Goal: Task Accomplishment & Management: Manage account settings

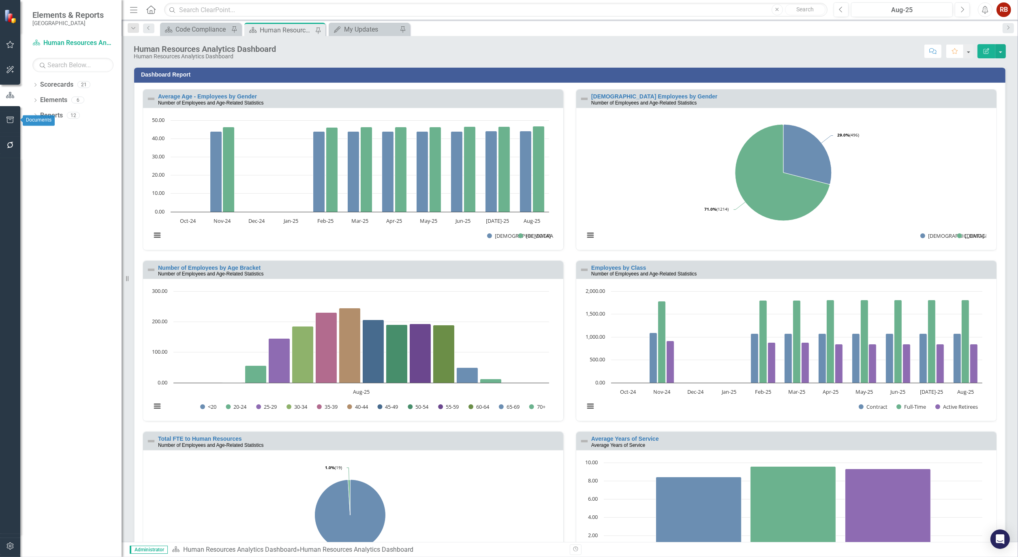
click at [6, 119] on icon "button" at bounding box center [10, 120] width 9 height 6
click at [61, 83] on link "Briefing Books" at bounding box center [70, 78] width 101 height 9
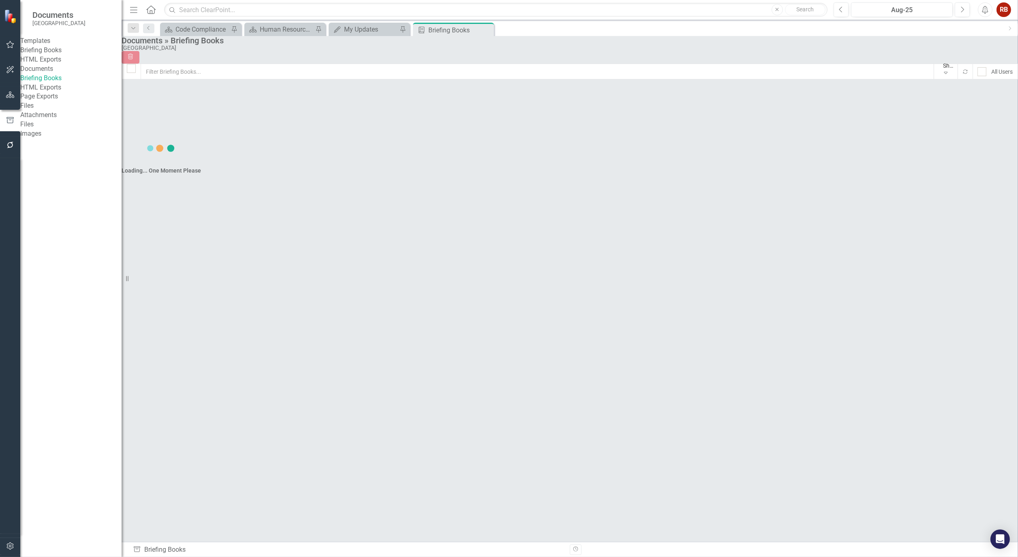
click at [59, 54] on link "Briefing Books" at bounding box center [70, 50] width 101 height 9
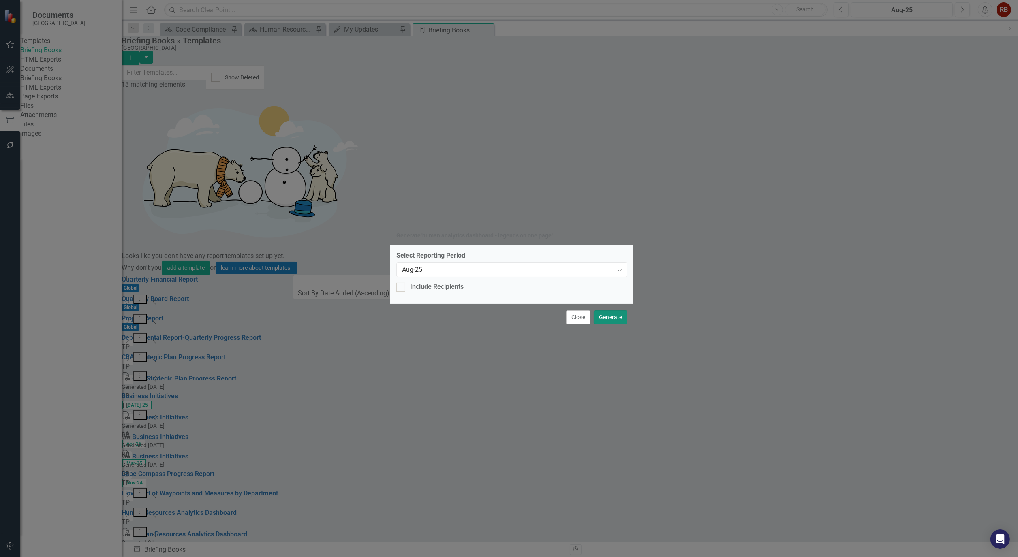
click at [617, 315] on button "Generate" at bounding box center [611, 318] width 34 height 14
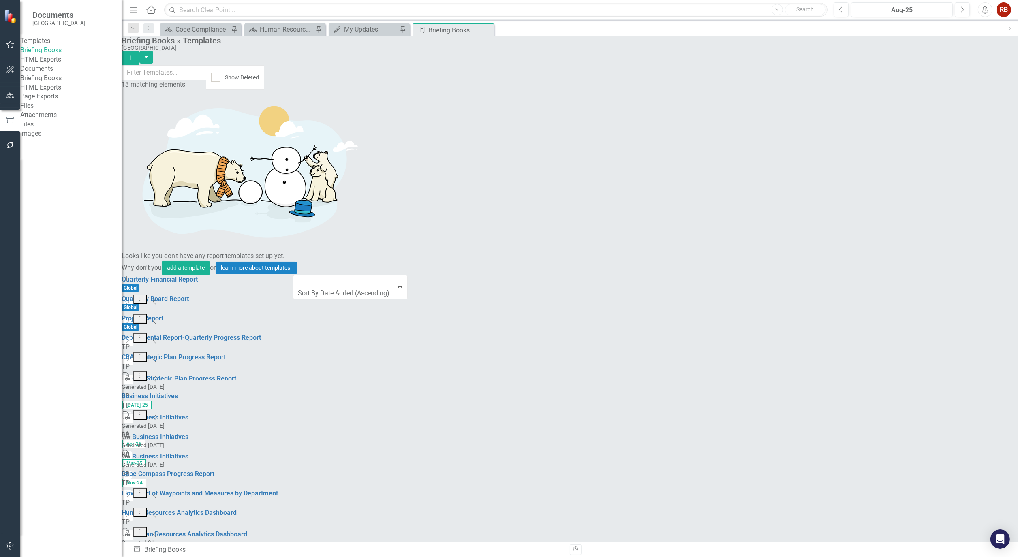
click at [55, 83] on link "Briefing Books" at bounding box center [70, 78] width 101 height 9
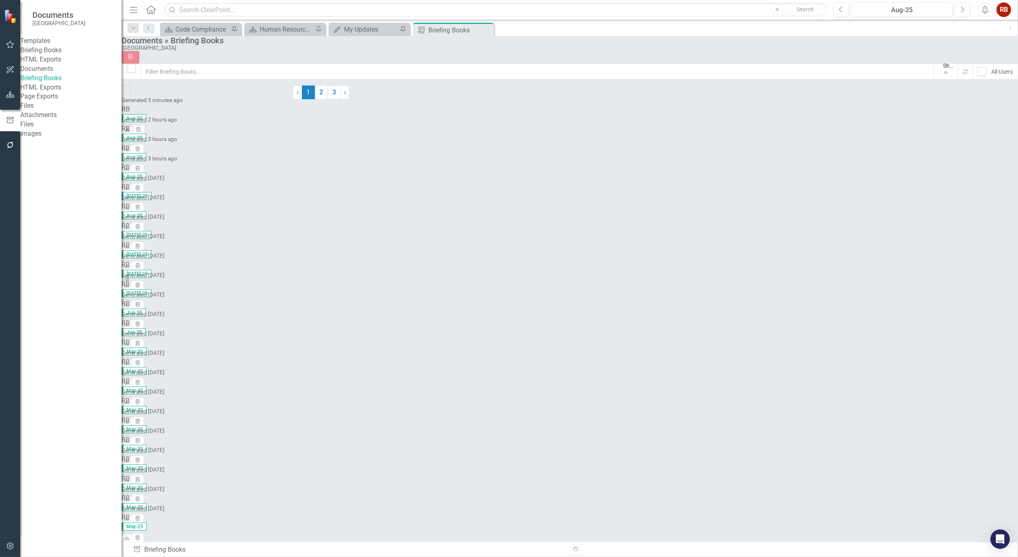
click at [130, 128] on icon "Download" at bounding box center [127, 130] width 6 height 5
click at [288, 32] on div "Human Resources Analytics Dashboard" at bounding box center [287, 29] width 54 height 10
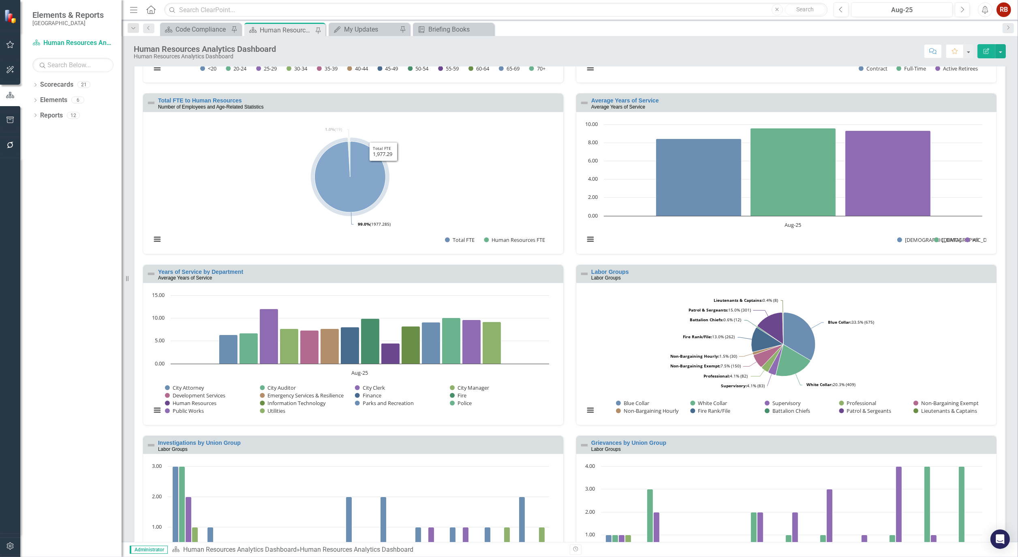
scroll to position [360, 0]
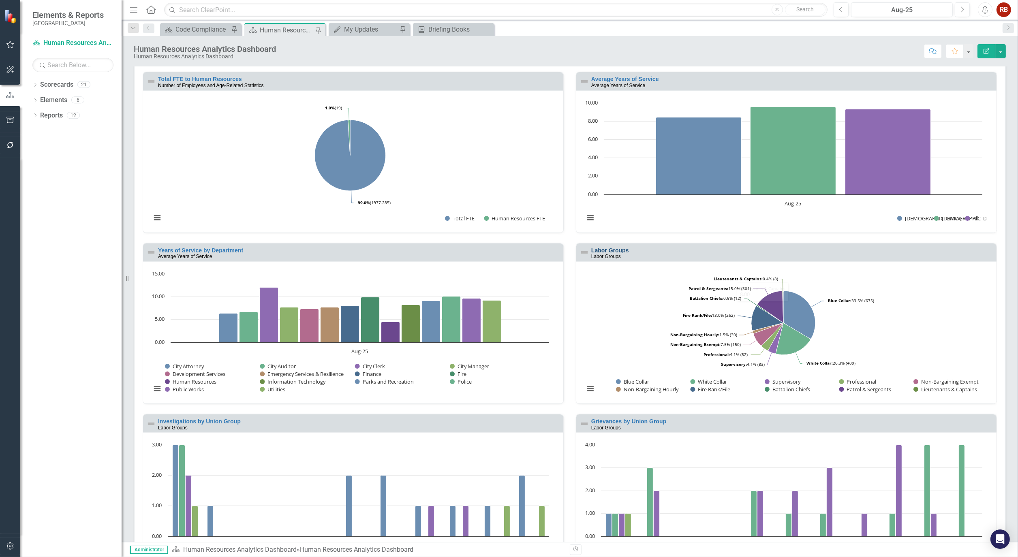
click at [606, 248] on link "Labor Groups" at bounding box center [610, 250] width 38 height 6
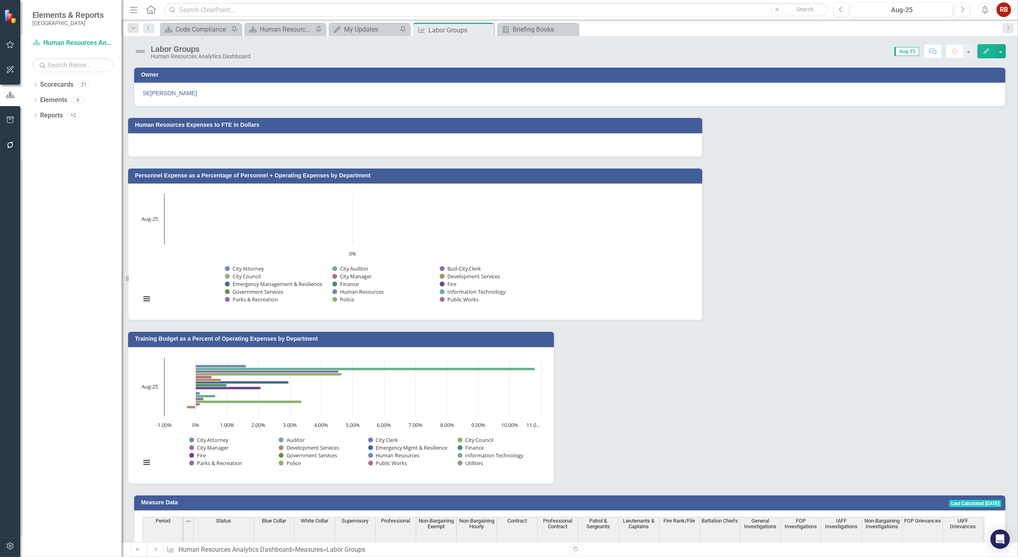
click at [991, 50] on button "Edit" at bounding box center [987, 51] width 18 height 14
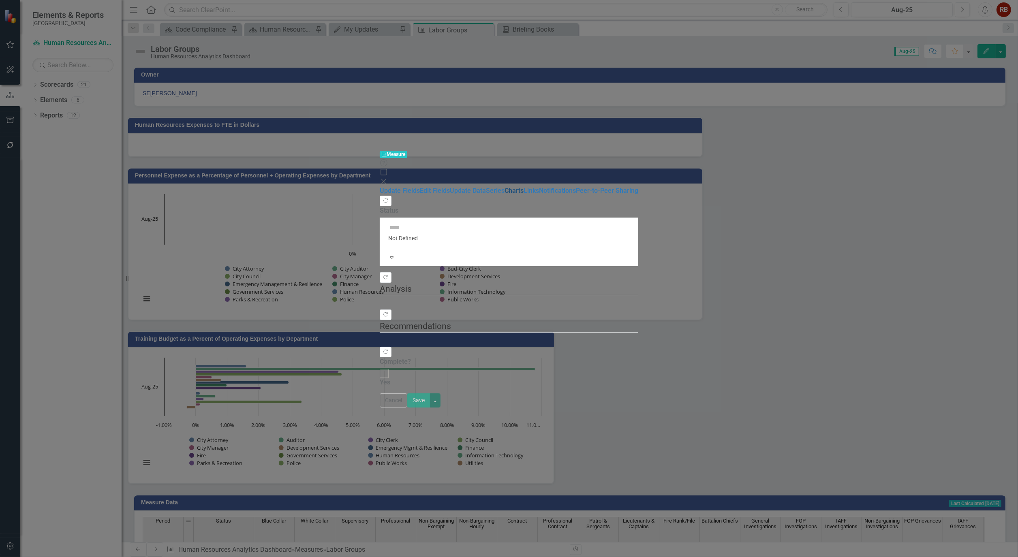
click at [505, 187] on link "Charts" at bounding box center [514, 191] width 19 height 8
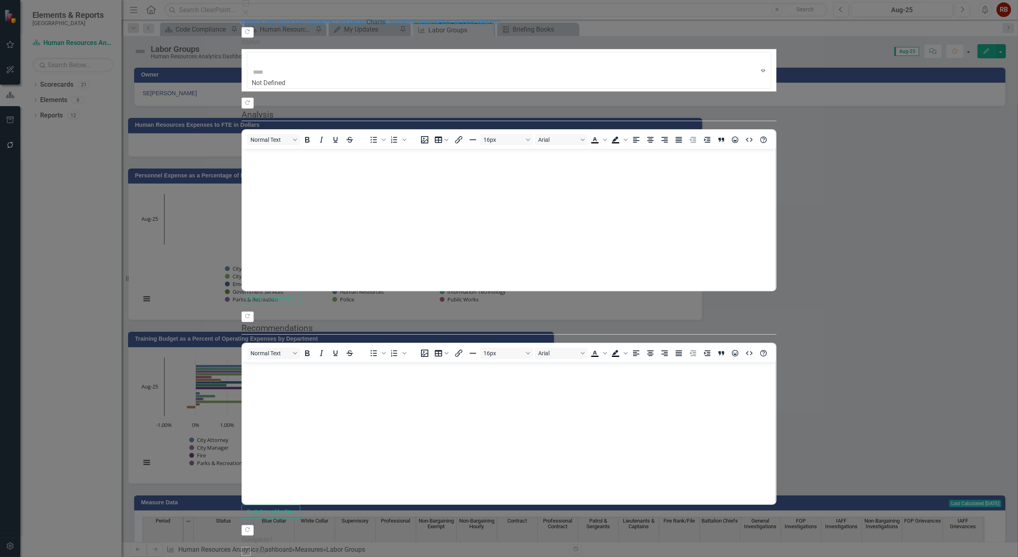
click at [366, 26] on link "Charts" at bounding box center [375, 22] width 19 height 8
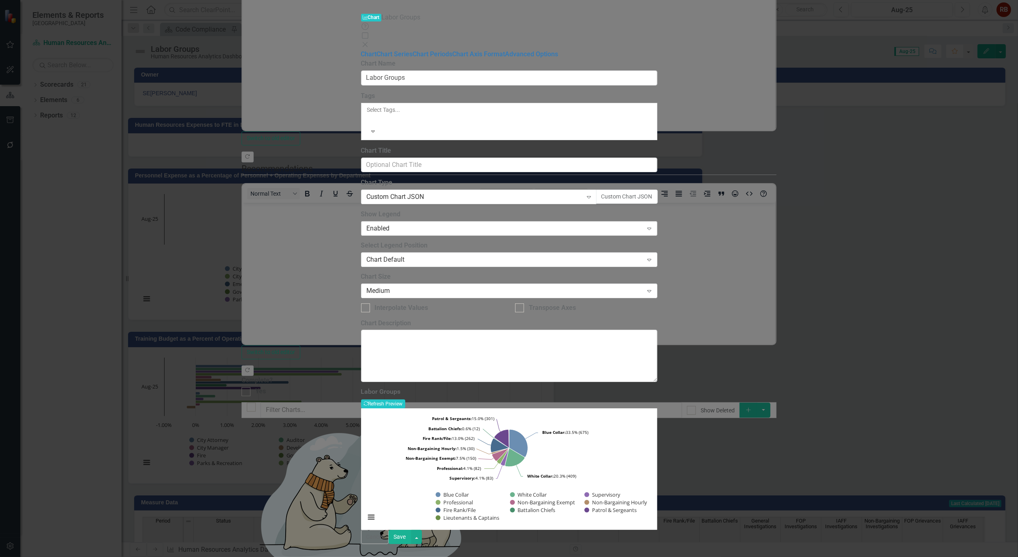
click at [657, 222] on div "Expand" at bounding box center [649, 228] width 15 height 13
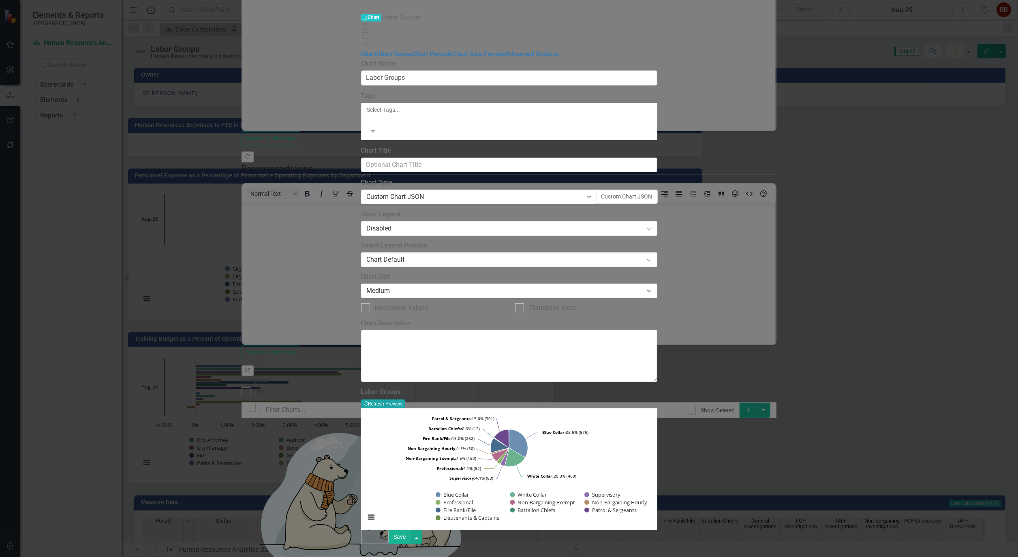
click at [405, 400] on button "Recalculate Refresh Preview" at bounding box center [383, 404] width 44 height 9
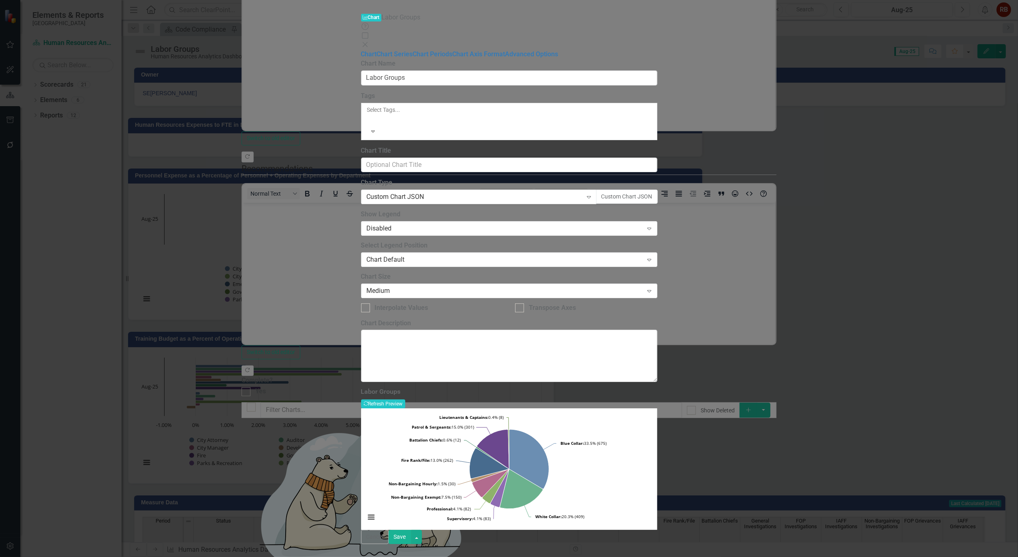
click at [411, 544] on button "Save" at bounding box center [400, 537] width 23 height 14
